Goal: Task Accomplishment & Management: Manage account settings

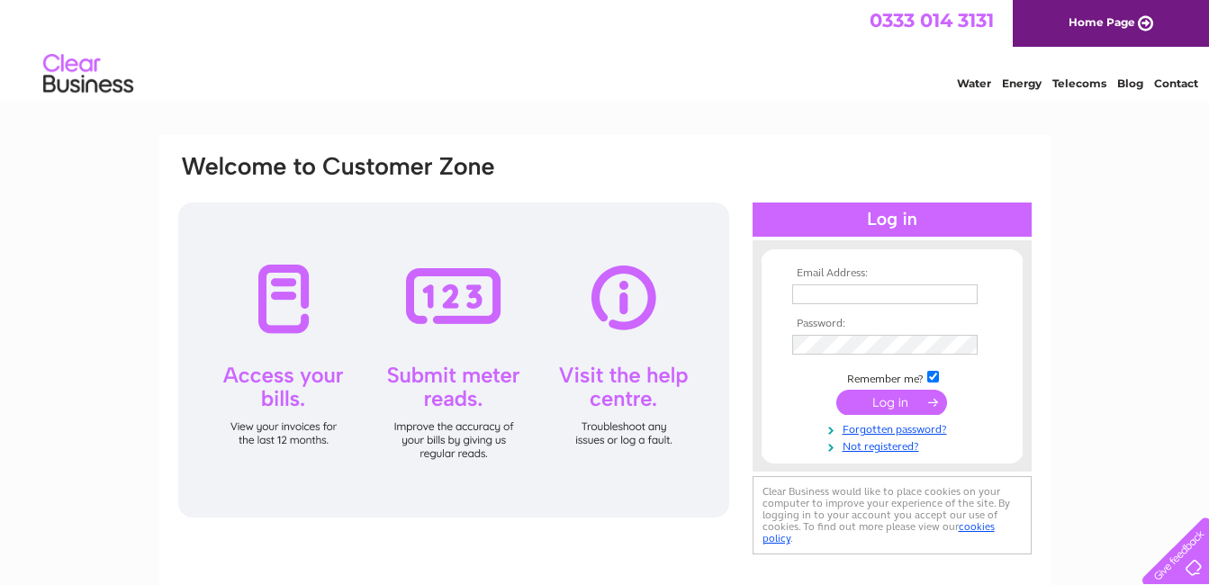
click at [805, 285] on input "text" at bounding box center [885, 295] width 186 height 20
type input "mcgarret@ic24.net"
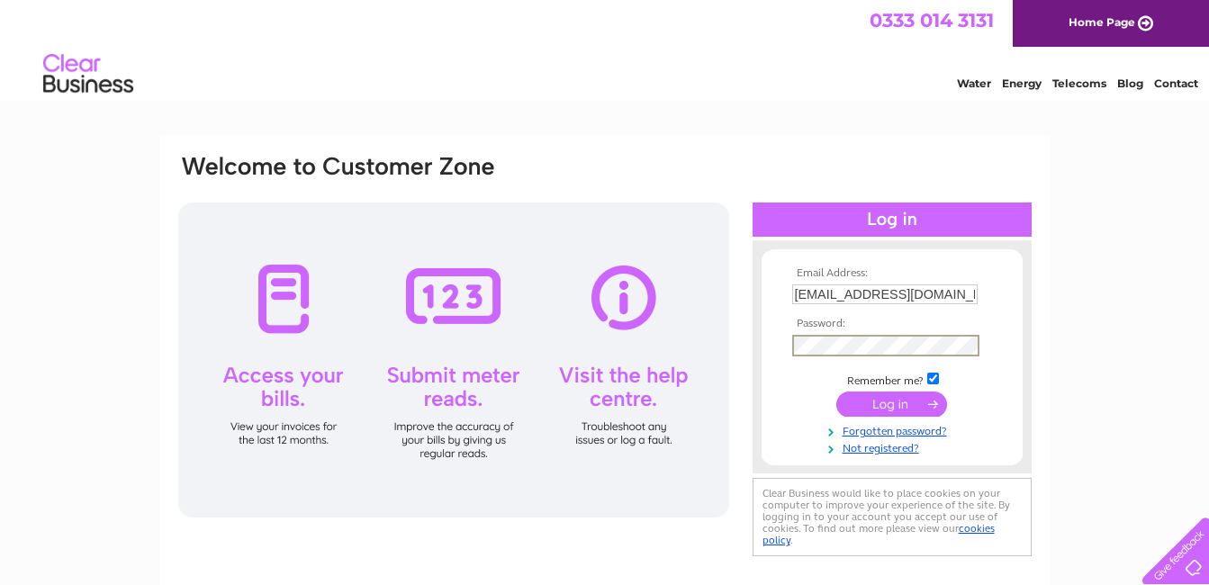
click at [837, 392] on input "submit" at bounding box center [892, 404] width 111 height 25
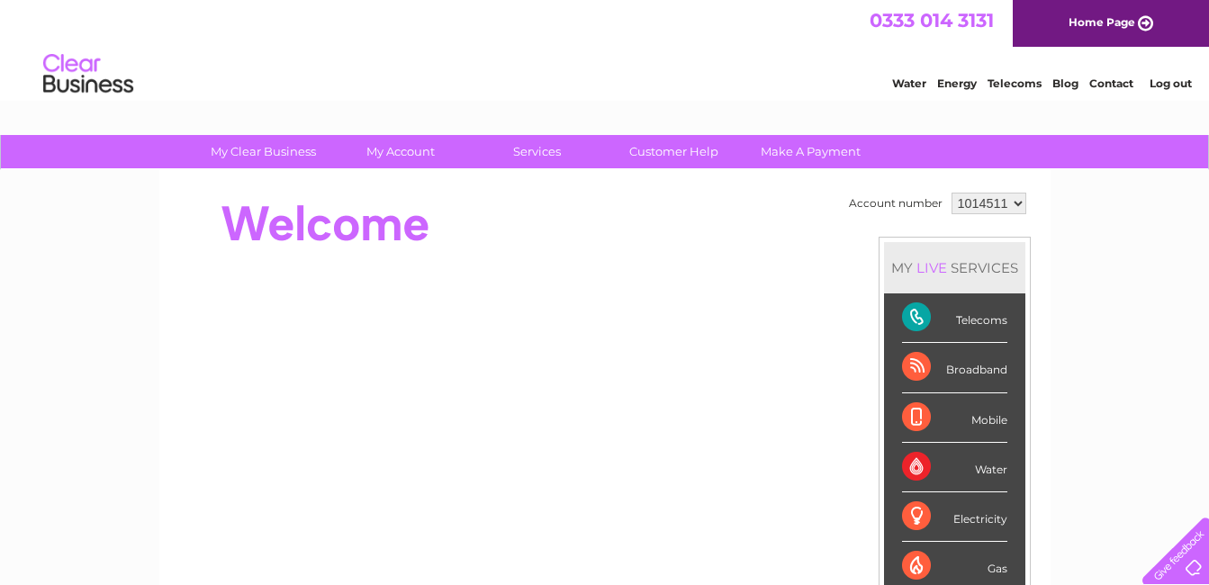
click at [1012, 202] on select "1014511" at bounding box center [989, 204] width 75 height 22
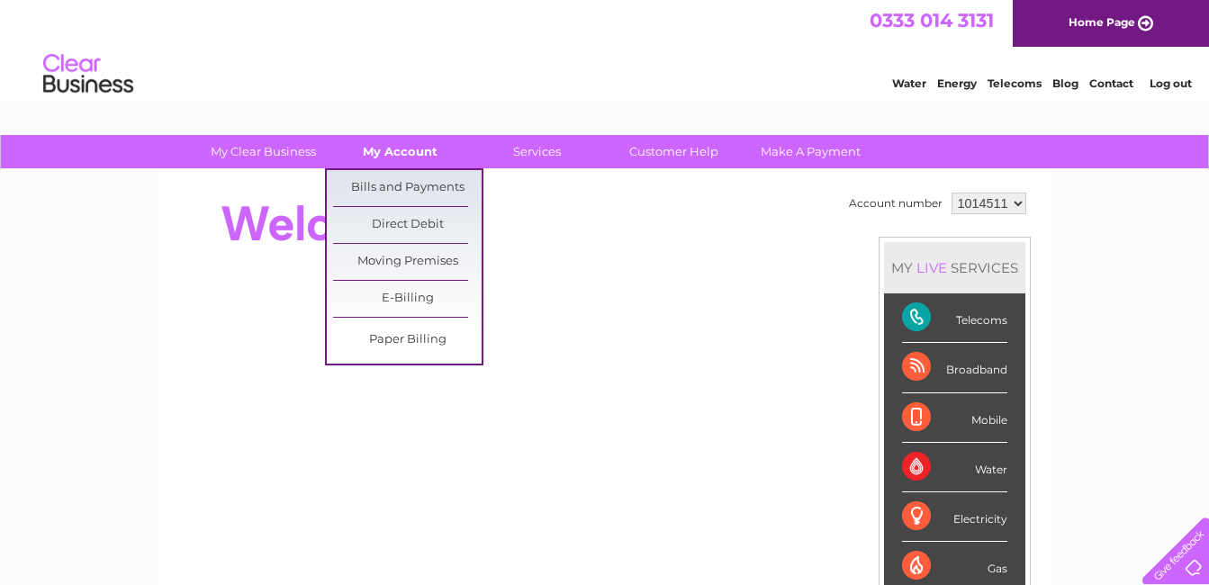
click at [403, 156] on link "My Account" at bounding box center [400, 151] width 149 height 33
click at [402, 182] on link "Bills and Payments" at bounding box center [407, 188] width 149 height 36
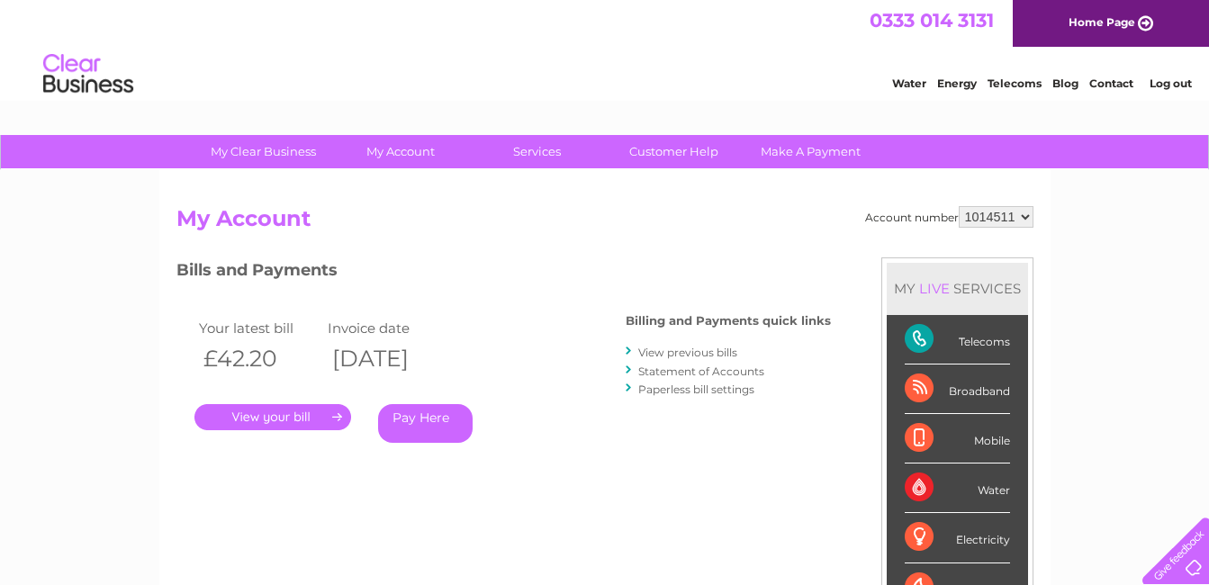
click at [316, 406] on link "." at bounding box center [273, 417] width 157 height 26
click at [675, 349] on link "View previous bills" at bounding box center [687, 353] width 99 height 14
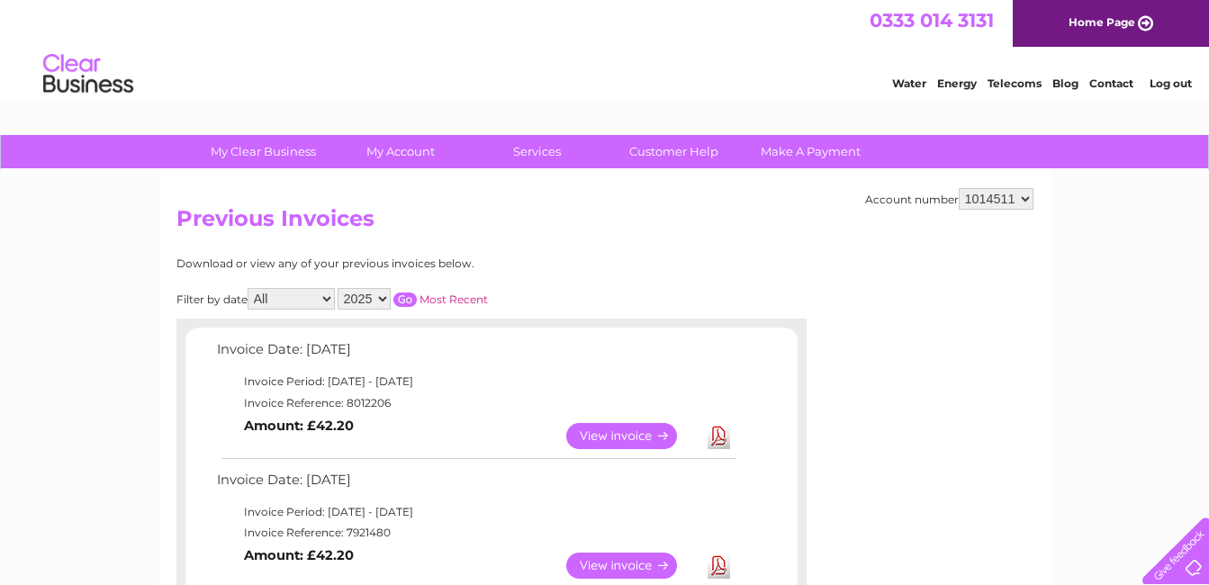
click at [616, 436] on link "View" at bounding box center [632, 436] width 132 height 26
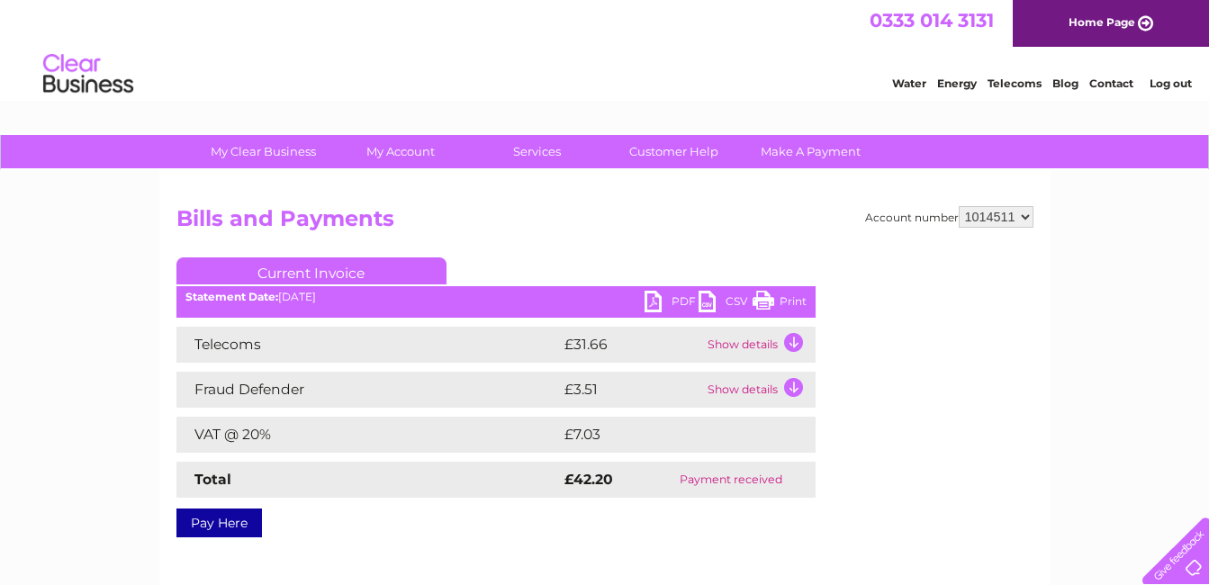
click at [776, 299] on link "Print" at bounding box center [780, 304] width 54 height 26
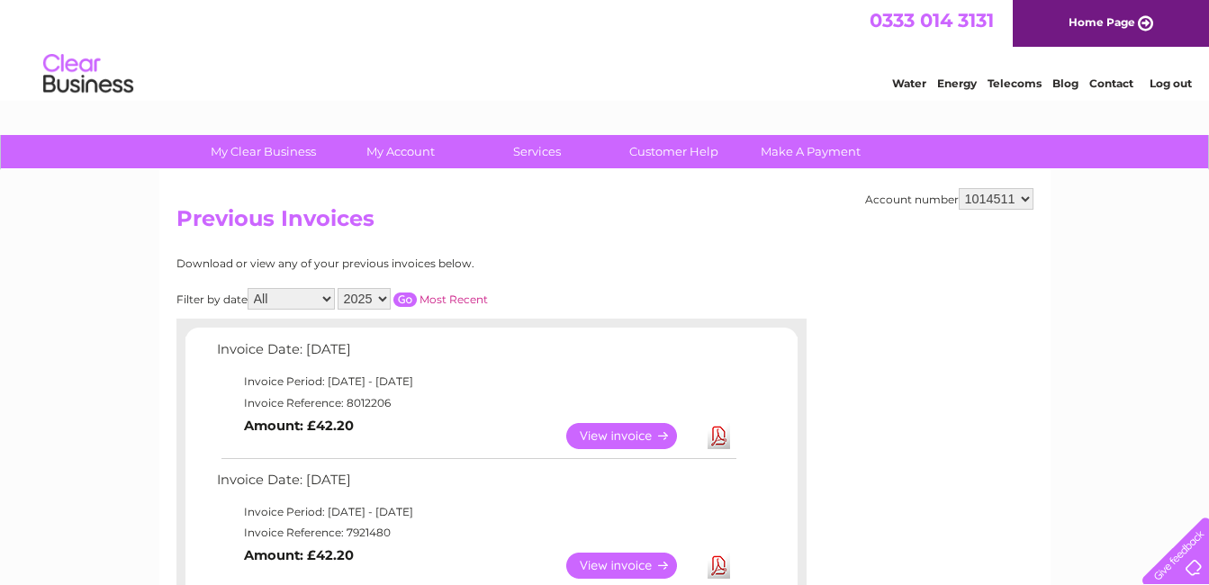
click at [596, 557] on link "View" at bounding box center [632, 566] width 132 height 26
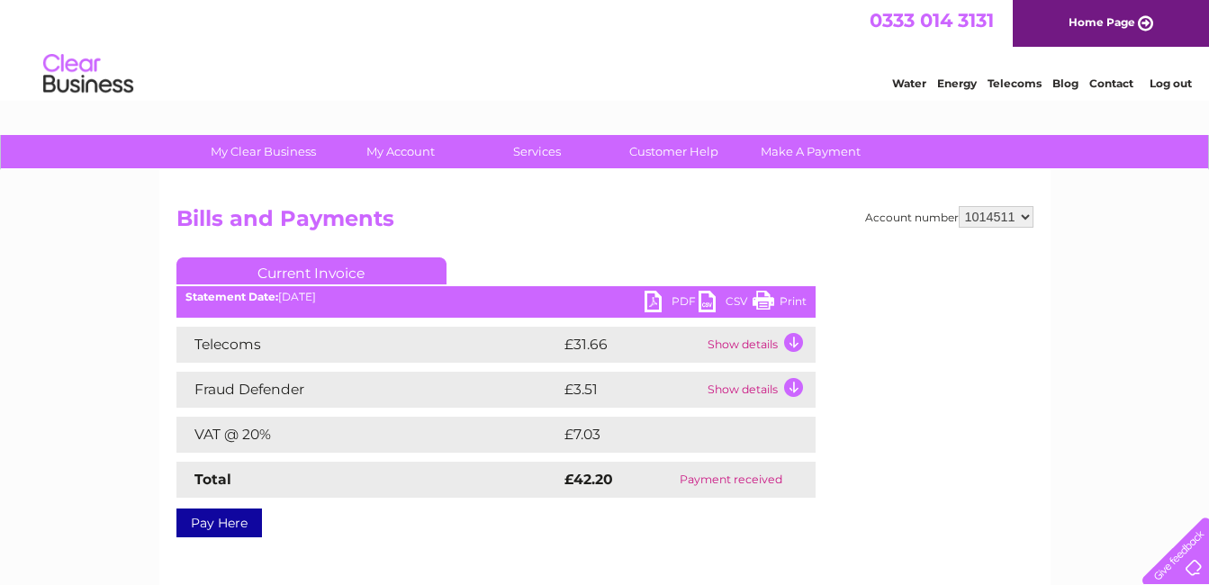
click at [765, 301] on link "Print" at bounding box center [780, 304] width 54 height 26
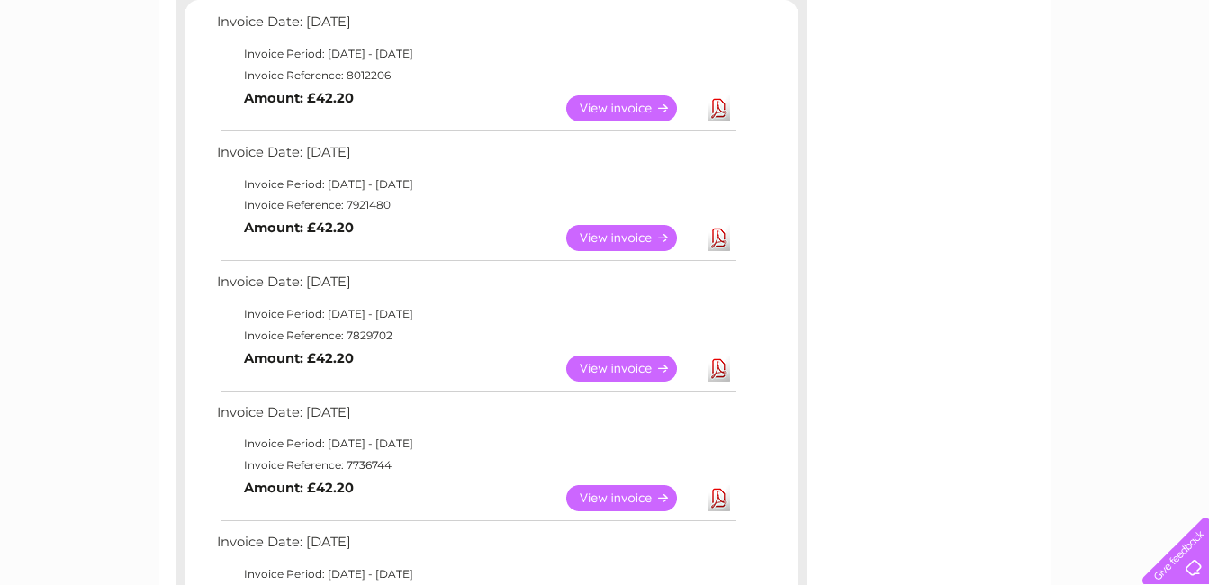
scroll to position [330, 0]
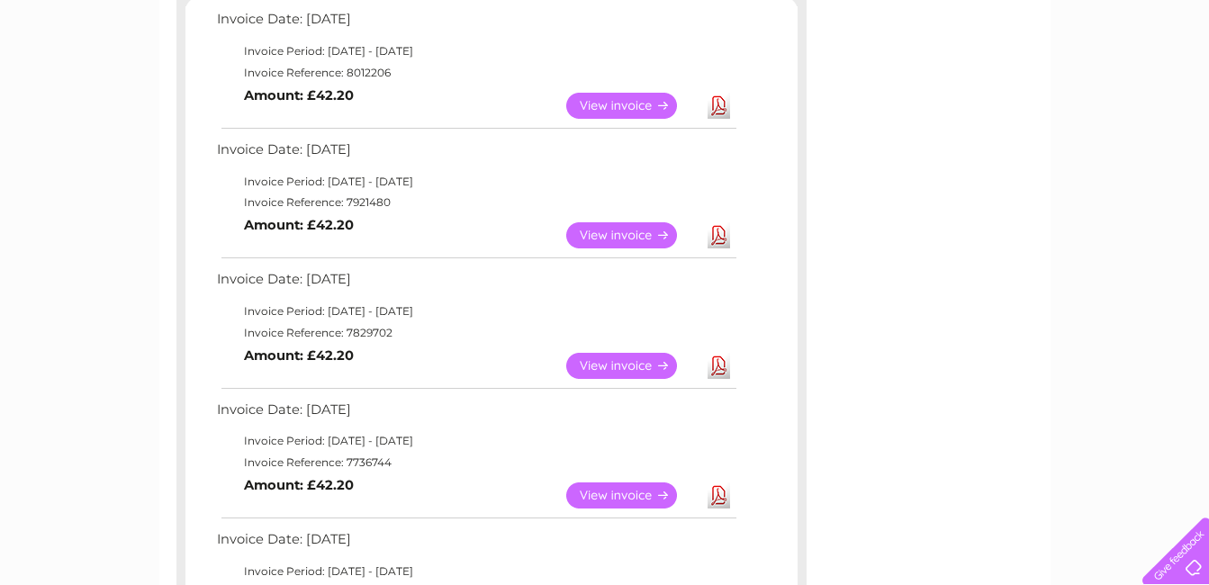
click at [625, 365] on link "View" at bounding box center [632, 366] width 132 height 26
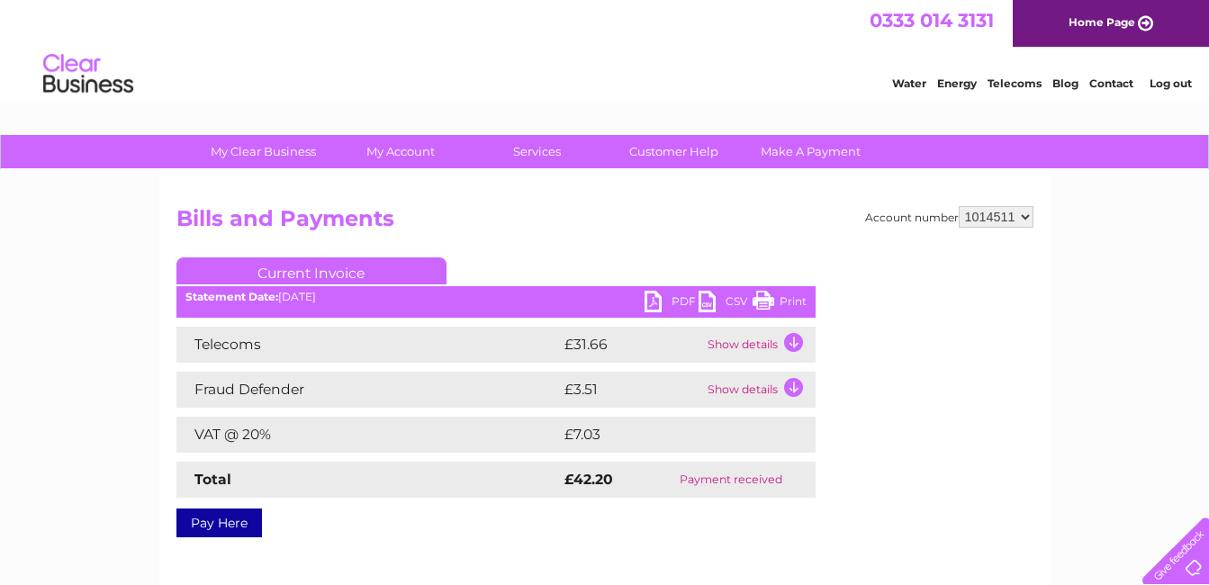
click at [777, 300] on link "Print" at bounding box center [780, 304] width 54 height 26
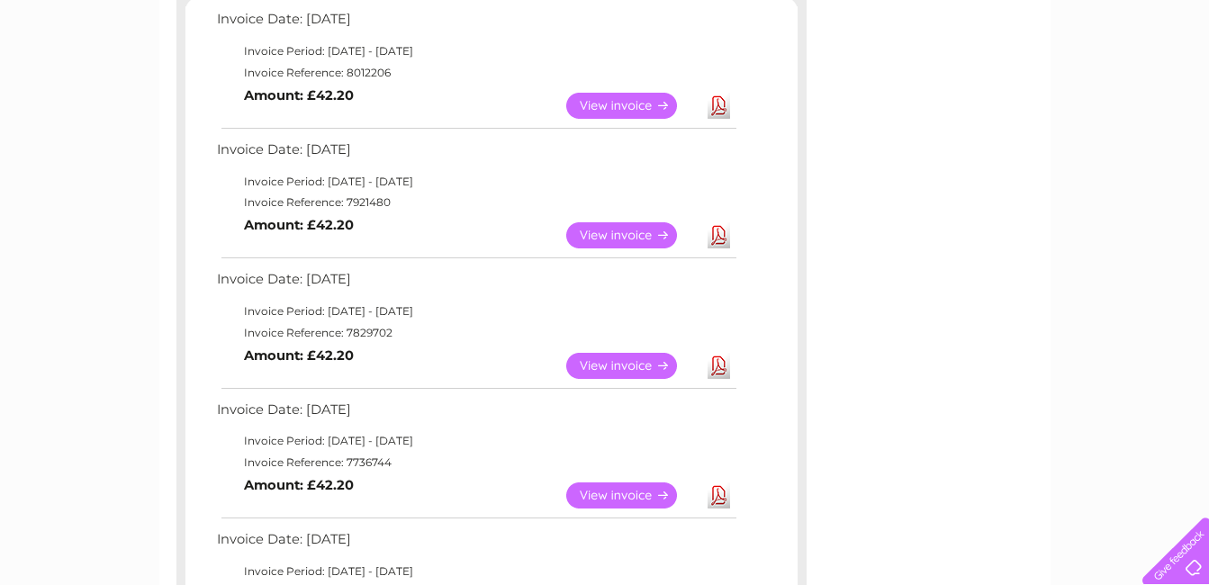
click at [590, 498] on link "View" at bounding box center [632, 496] width 132 height 26
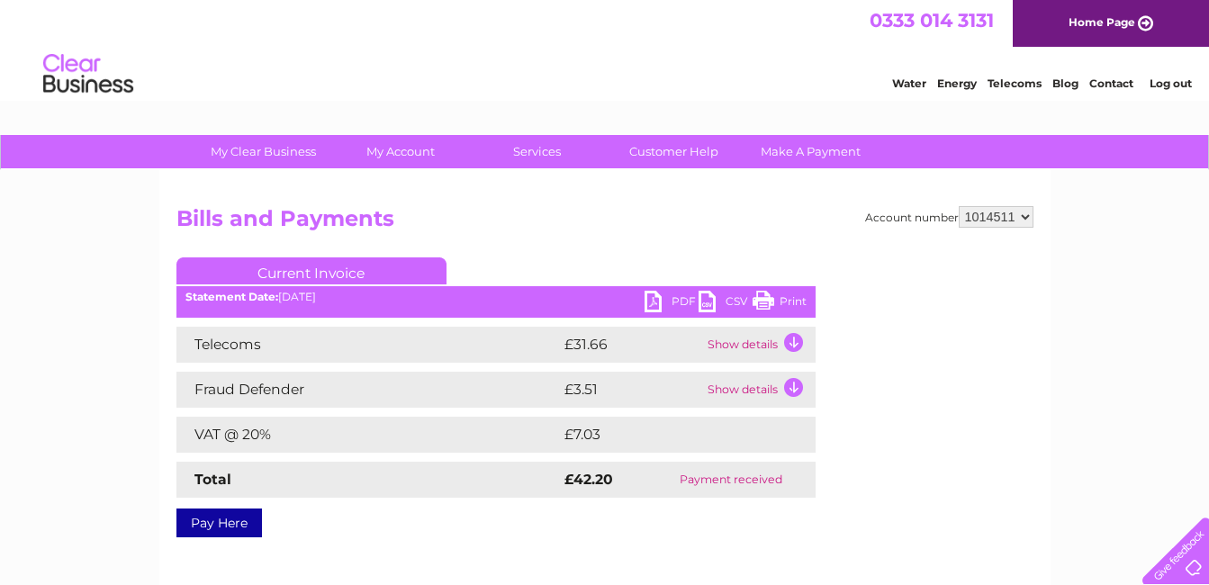
click at [755, 300] on link "Print" at bounding box center [780, 304] width 54 height 26
click at [1173, 79] on link "Log out" at bounding box center [1171, 84] width 42 height 14
